Goal: Task Accomplishment & Management: Manage account settings

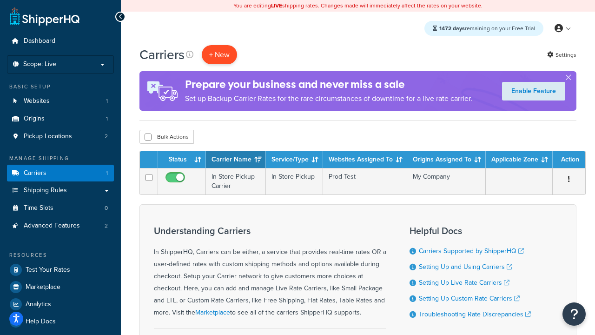
click at [219, 55] on button "+ New" at bounding box center [219, 54] width 35 height 19
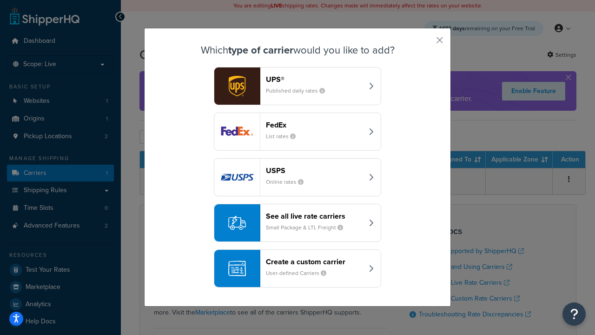
click at [314, 125] on header "FedEx" at bounding box center [314, 124] width 97 height 9
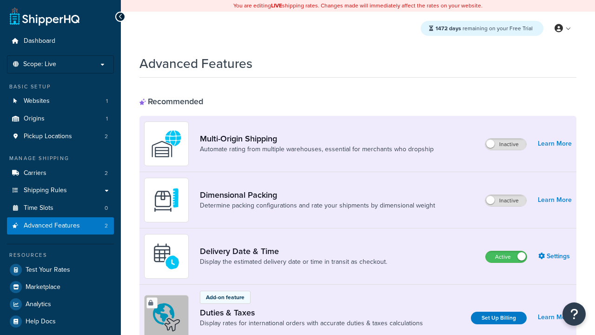
click at [506, 257] on label "Active" at bounding box center [506, 256] width 41 height 11
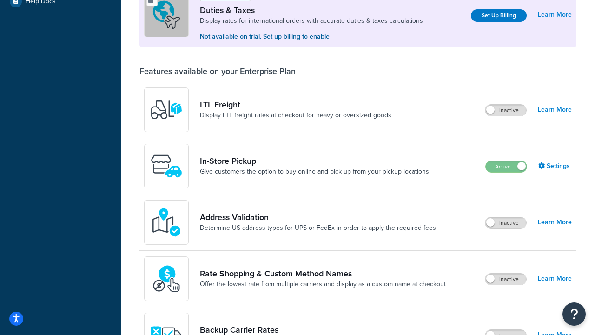
scroll to position [284, 0]
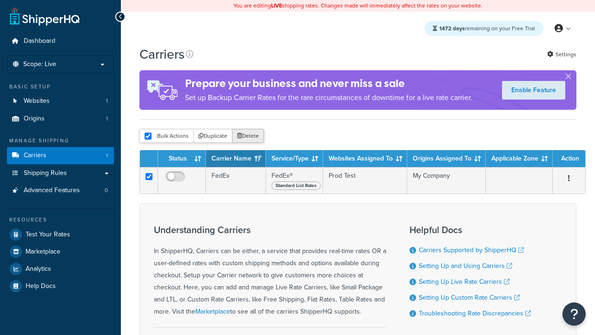
click at [247, 138] on button "Delete" at bounding box center [248, 136] width 32 height 14
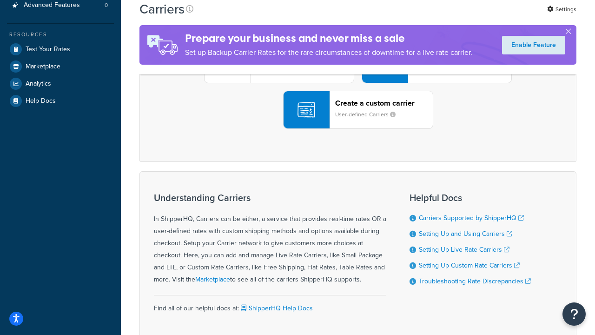
click at [358, 129] on div "UPS® Published daily rates FedEx List rates USPS Online rates See all live rate…" at bounding box center [357, 64] width 417 height 129
click at [463, 16] on header "FedEx" at bounding box center [463, 11] width 98 height 9
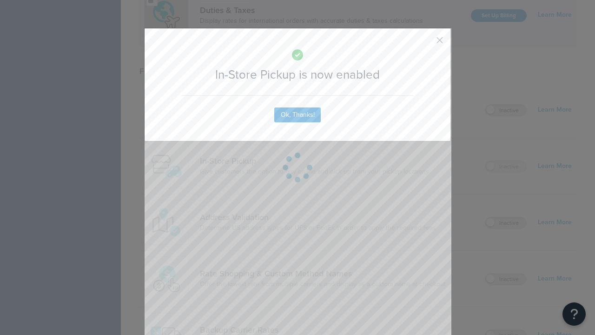
click at [426, 43] on button "button" at bounding box center [426, 43] width 2 height 2
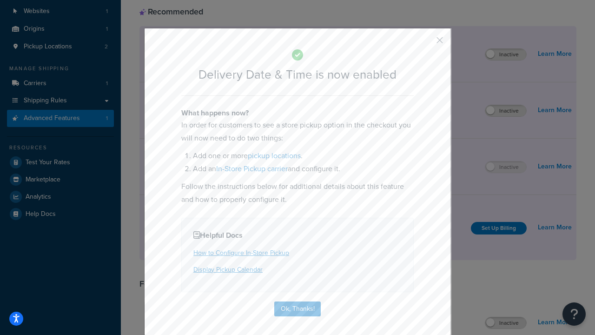
click at [426, 43] on button "button" at bounding box center [426, 43] width 2 height 2
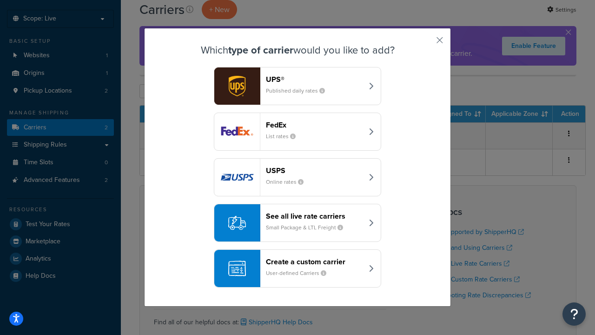
click at [298, 269] on div "Create a custom carrier User-defined Carriers" at bounding box center [314, 268] width 97 height 22
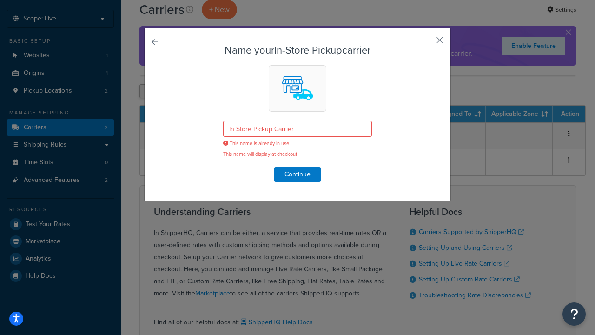
click at [426, 43] on button "button" at bounding box center [426, 43] width 2 height 2
click at [148, 92] on input "checkbox" at bounding box center [148, 91] width 7 height 7
checkbox input "true"
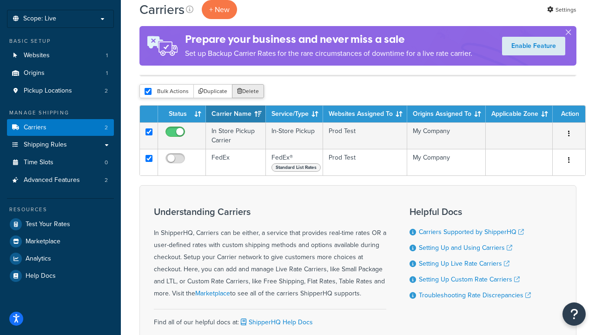
click at [247, 92] on button "Delete" at bounding box center [248, 91] width 32 height 14
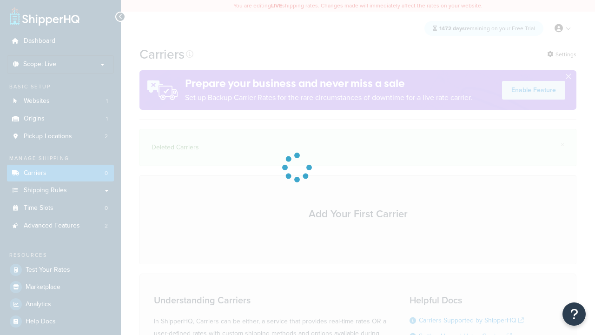
scroll to position [129, 0]
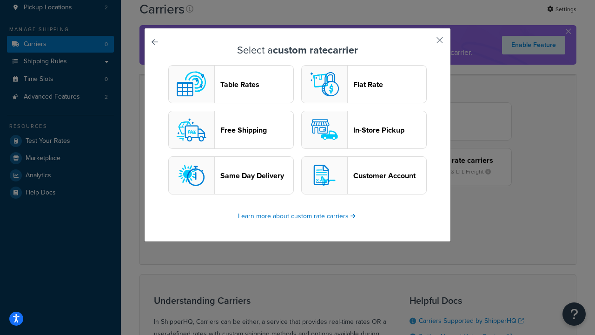
click at [364, 130] on header "In-Store Pickup" at bounding box center [389, 130] width 73 height 9
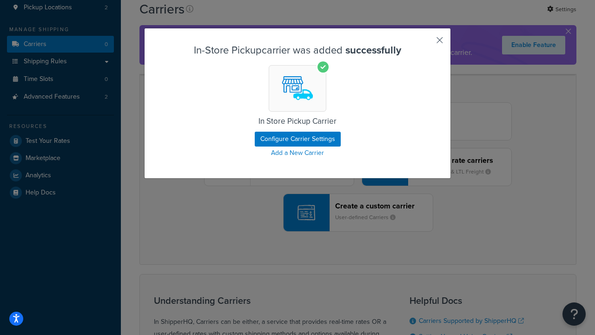
click at [426, 43] on button "button" at bounding box center [426, 43] width 2 height 2
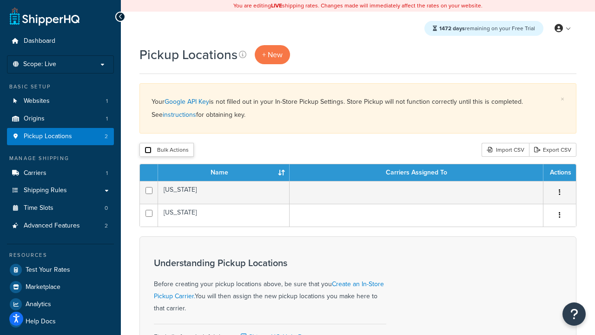
click at [148, 151] on input "checkbox" at bounding box center [148, 149] width 7 height 7
checkbox input "true"
click at [0, 0] on button "Delete" at bounding box center [0, 0] width 0 height 0
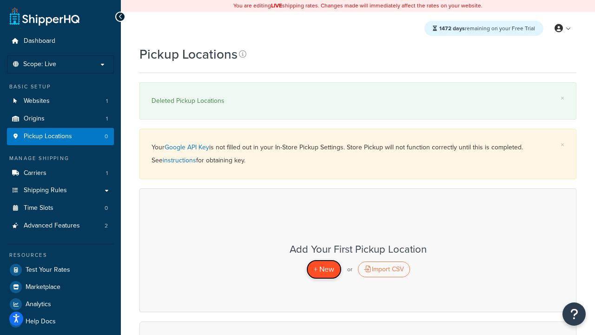
click at [324, 269] on span "+ New" at bounding box center [324, 269] width 20 height 11
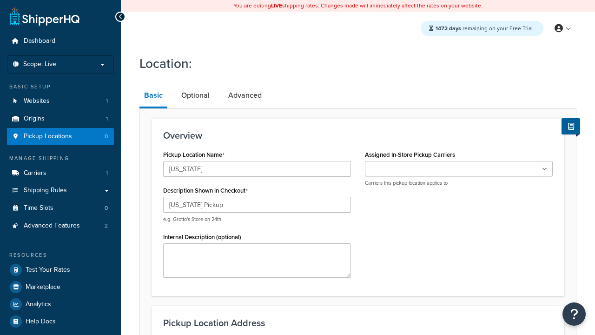
type input "[US_STATE] Pickup"
click at [459, 169] on ul at bounding box center [459, 168] width 188 height 15
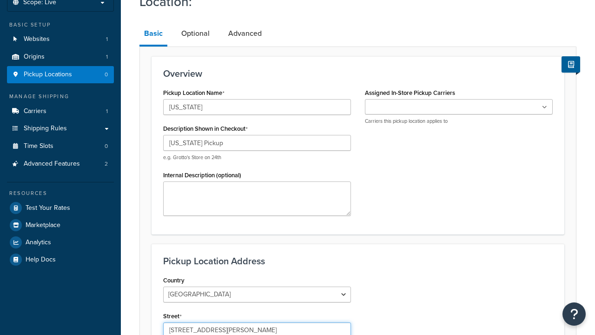
type input "3385 Michelson Drive"
type input "Suite B"
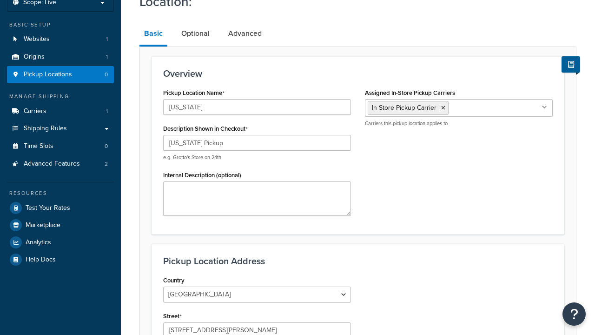
type input "Irvine"
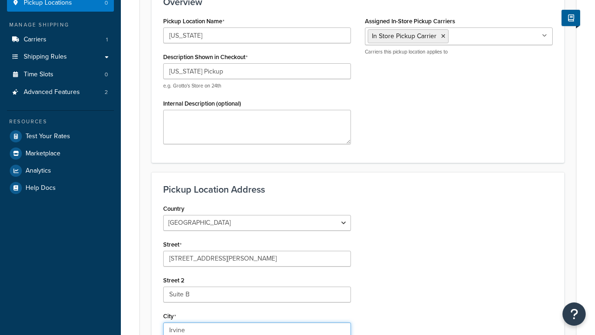
select select "5"
type input "Irvine"
type input "92612"
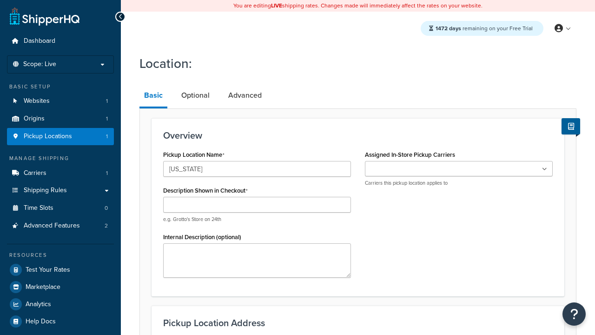
type input "[US_STATE]"
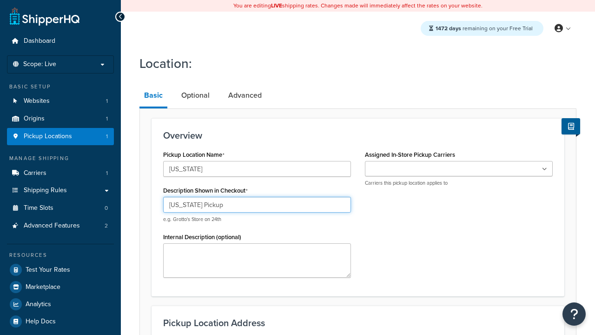
type input "Texas Pickup"
click at [459, 169] on ul at bounding box center [459, 168] width 188 height 15
type input "2207 Four Waters Loop"
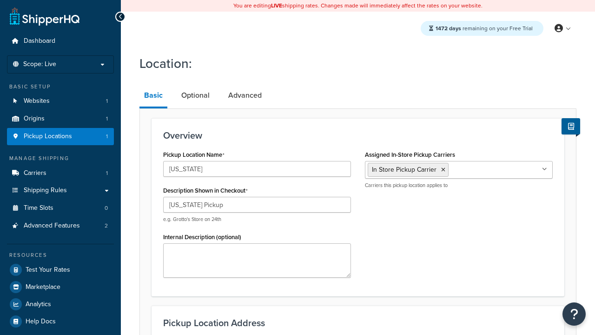
type input "Suite A"
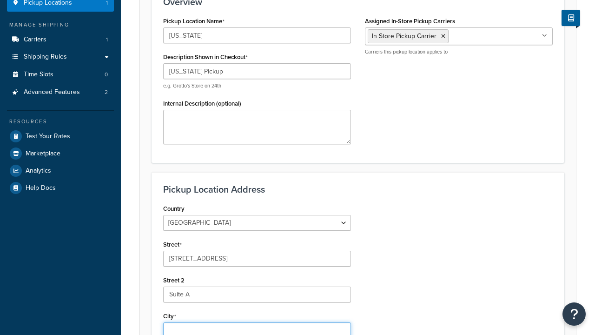
type input "Georgetown"
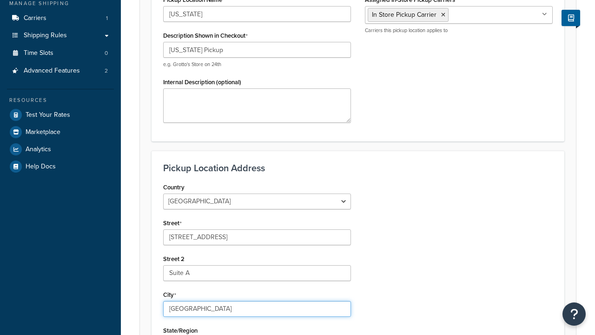
select select "43"
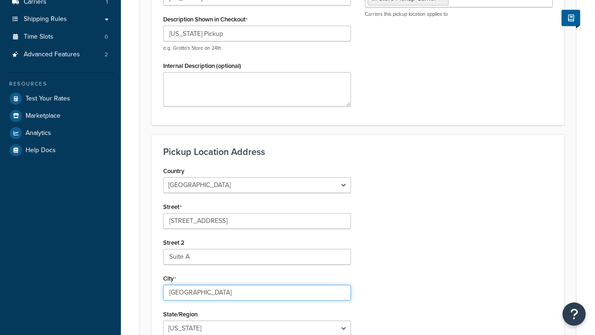
scroll to position [0, 0]
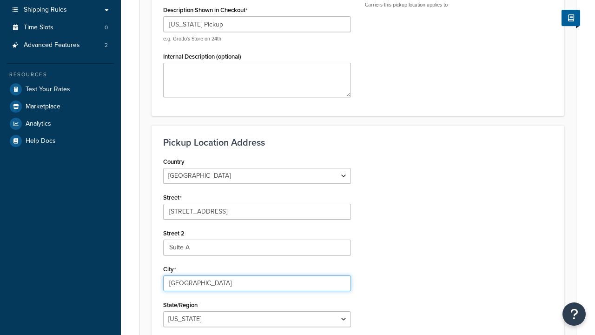
type input "Georgetown"
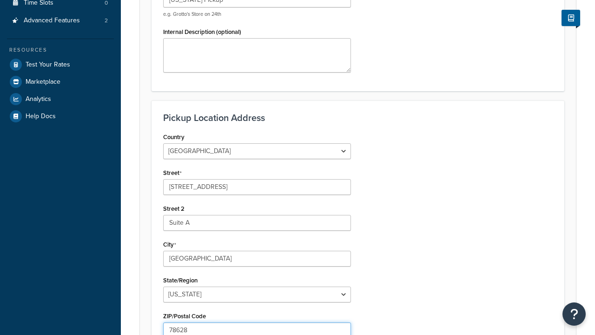
type input "78628"
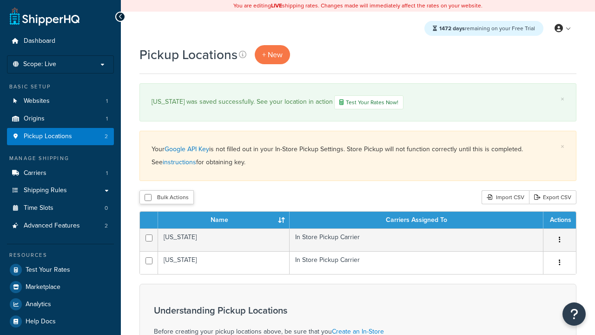
click at [148, 198] on input "checkbox" at bounding box center [148, 197] width 7 height 7
checkbox input "true"
click at [0, 0] on button "Duplicate" at bounding box center [0, 0] width 0 height 0
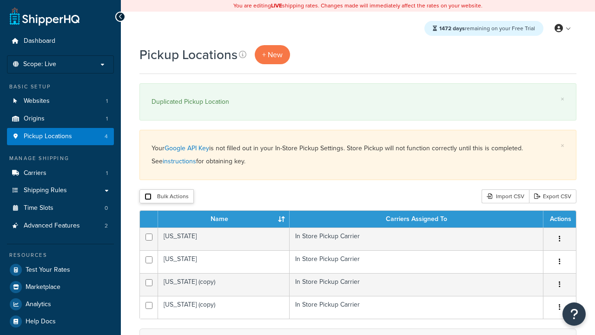
click at [148, 197] on input "checkbox" at bounding box center [148, 196] width 7 height 7
checkbox input "true"
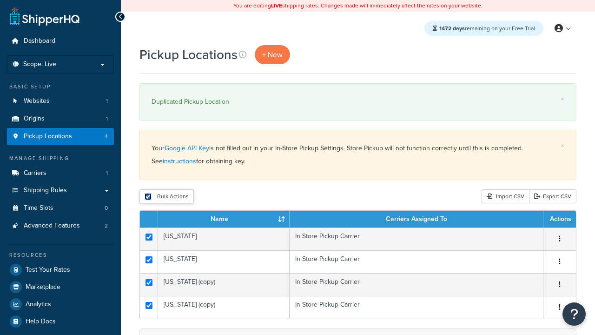
checkbox input "true"
click at [0, 0] on button "Delete" at bounding box center [0, 0] width 0 height 0
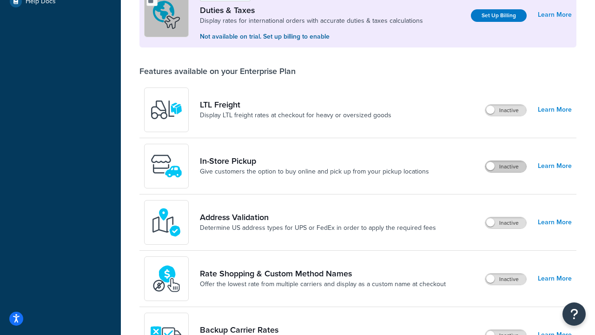
scroll to position [285, 0]
